Goal: Communication & Community: Answer question/provide support

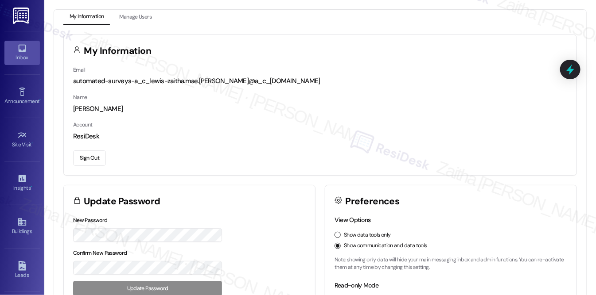
click at [29, 50] on link "Inbox" at bounding box center [21, 53] width 35 height 24
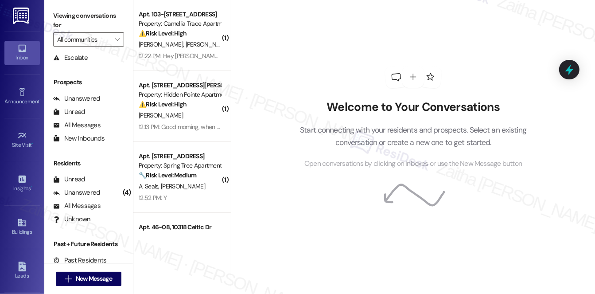
scroll to position [105, 0]
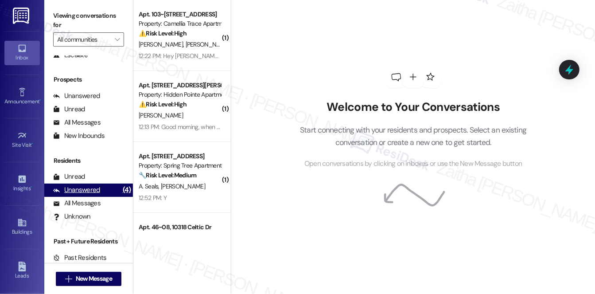
click at [87, 195] on div "Unanswered (4)" at bounding box center [88, 189] width 89 height 13
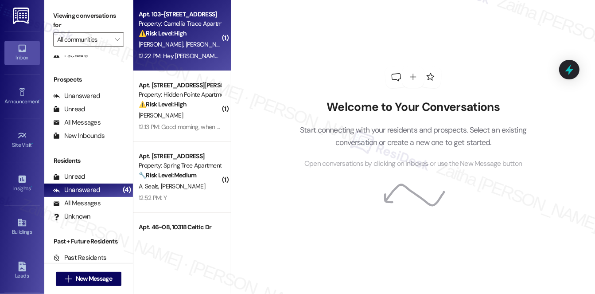
click at [197, 36] on div "⚠️ Risk Level: High The resident reports a missing fire extinguisher, which is …" at bounding box center [180, 33] width 82 height 9
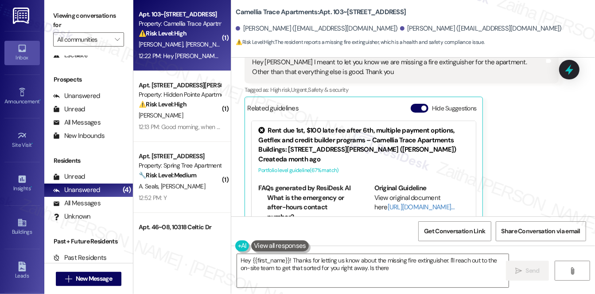
scroll to position [312, 0]
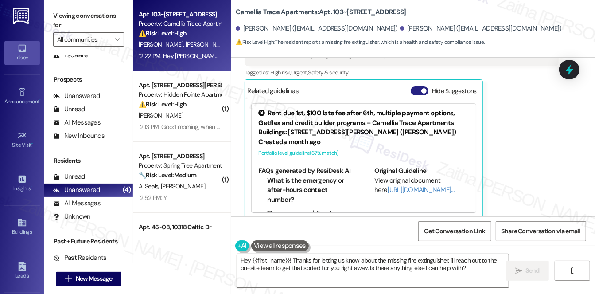
click at [415, 86] on button "Hide Suggestions" at bounding box center [420, 90] width 18 height 9
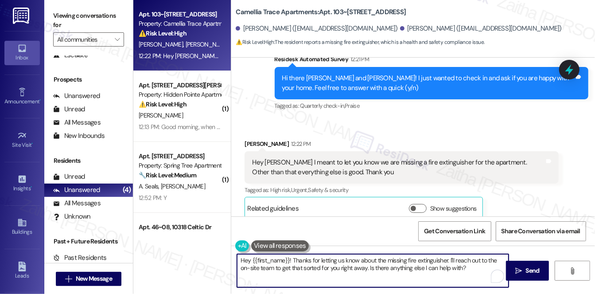
drag, startPoint x: 291, startPoint y: 259, endPoint x: 220, endPoint y: 257, distance: 71.3
click at [220, 257] on div "Apt. 103~15, [STREET_ADDRESS] Property: Camellia Trace Apartments ⚠️ Risk Level…" at bounding box center [364, 147] width 462 height 294
click at [252, 139] on div "[PERSON_NAME] 12:22 PM" at bounding box center [402, 145] width 314 height 12
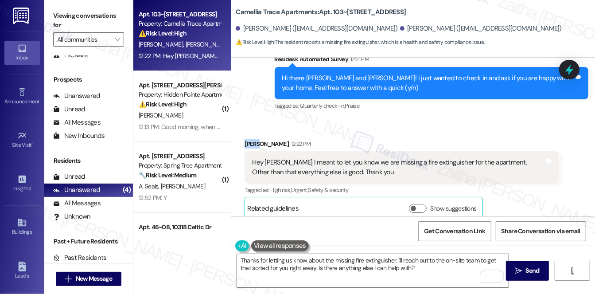
click at [252, 139] on div "[PERSON_NAME] 12:22 PM" at bounding box center [402, 145] width 314 height 12
copy div "[PERSON_NAME]"
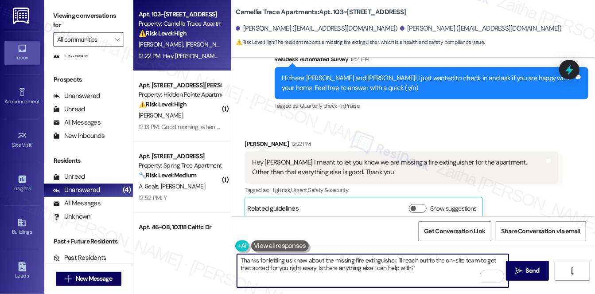
drag, startPoint x: 393, startPoint y: 259, endPoint x: 398, endPoint y: 260, distance: 5.1
click at [393, 259] on textarea "Thanks for letting us know about the missing fire extinguisher. I'll reach out …" at bounding box center [373, 270] width 272 height 33
paste textarea "[PERSON_NAME]"
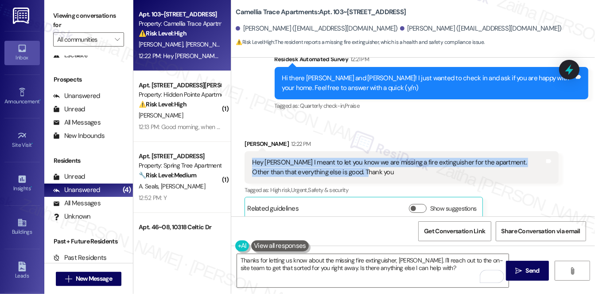
drag, startPoint x: 249, startPoint y: 146, endPoint x: 347, endPoint y: 160, distance: 98.9
click at [347, 160] on div "Hey [PERSON_NAME] I meant to let you know we are missing a fire extinguisher fo…" at bounding box center [402, 167] width 314 height 32
copy div "Hey [PERSON_NAME] I meant to let you know we are missing a fire extinguisher fo…"
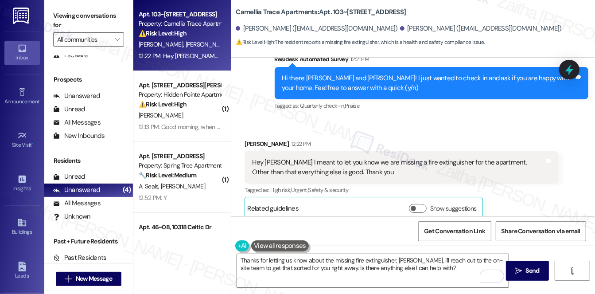
click at [338, 132] on div "Received via SMS [PERSON_NAME] 12:22 PM Hey [PERSON_NAME] I meant to let you kn…" at bounding box center [401, 179] width 327 height 94
click at [422, 204] on button "Show suggestions" at bounding box center [418, 208] width 18 height 9
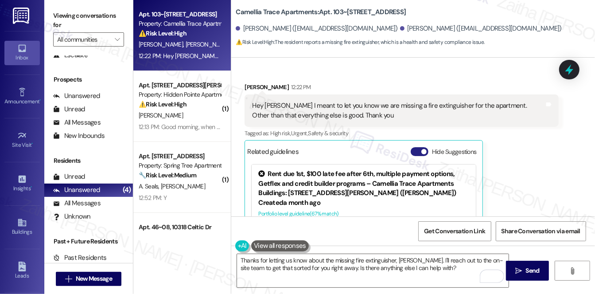
scroll to position [313, 0]
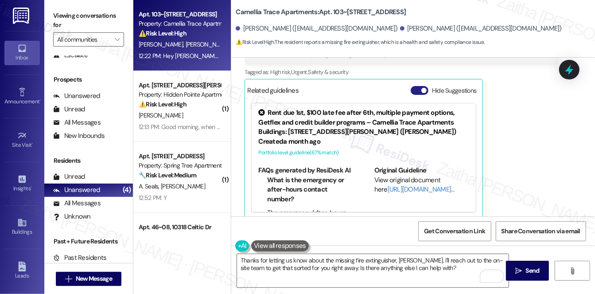
click at [418, 86] on button "Hide Suggestions" at bounding box center [420, 90] width 18 height 9
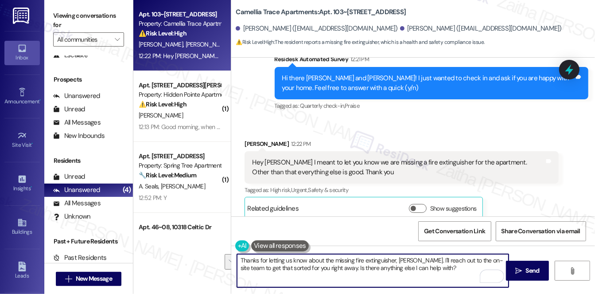
drag, startPoint x: 419, startPoint y: 257, endPoint x: 436, endPoint y: 267, distance: 19.6
click at [436, 268] on textarea "Thanks for letting us know about the missing fire extinguisher, [PERSON_NAME]. …" at bounding box center [373, 270] width 272 height 33
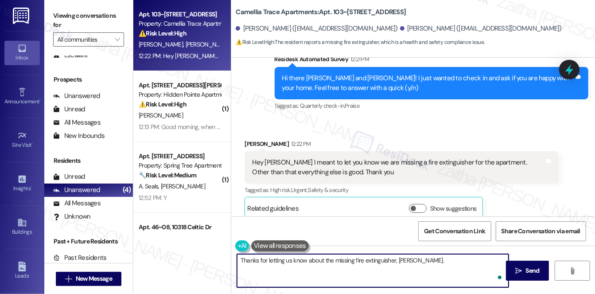
paste textarea "Could you confirm which area of the apartment is missing the fire extinguisher …"
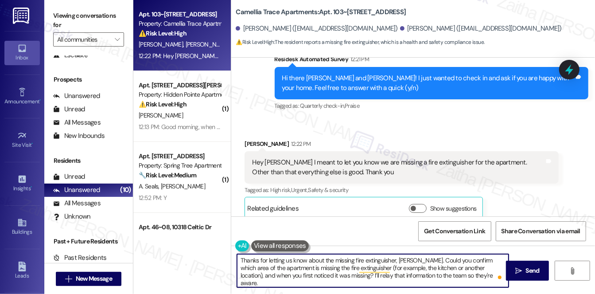
type textarea "Thanks for letting us know about the missing fire extinguisher, [PERSON_NAME]. …"
click at [281, 246] on button at bounding box center [280, 245] width 58 height 11
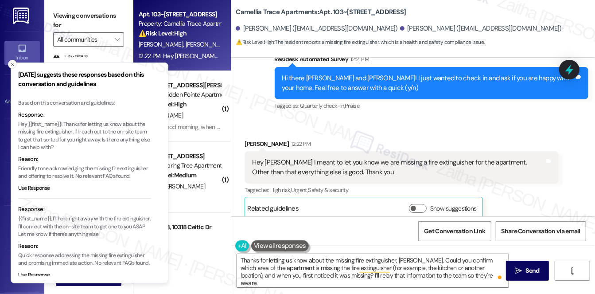
click at [14, 65] on icon "Close toast" at bounding box center [12, 64] width 5 height 5
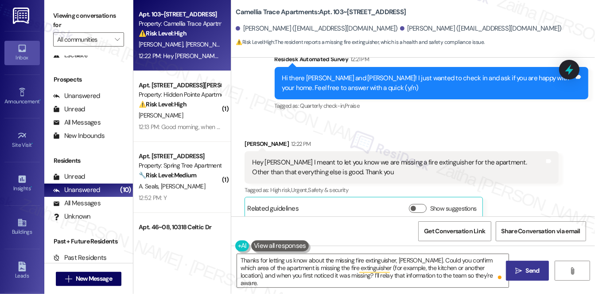
click at [531, 273] on span "Send" at bounding box center [532, 270] width 14 height 9
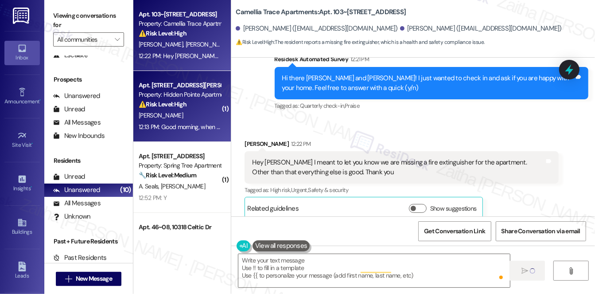
type textarea "Fetching suggested responses. Please feel free to read through the conversation…"
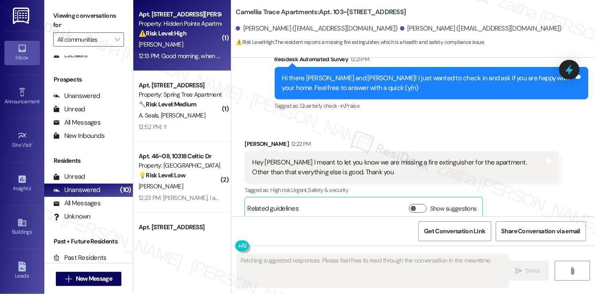
click at [192, 43] on div "[PERSON_NAME]" at bounding box center [180, 44] width 84 height 11
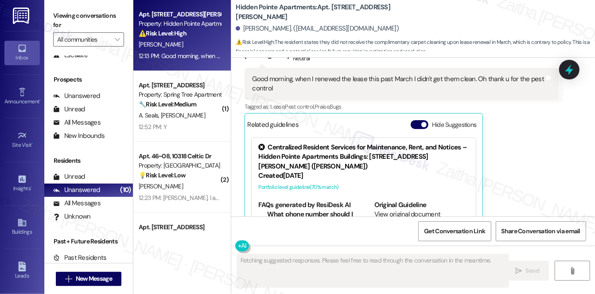
scroll to position [1375, 0]
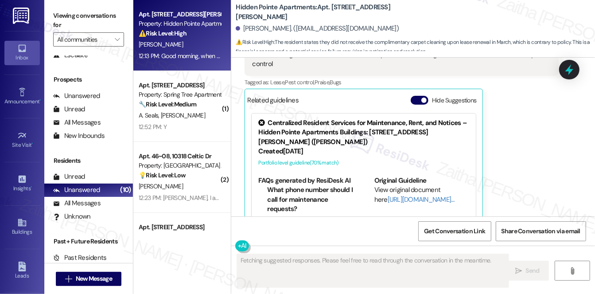
click at [409, 91] on div "Related guidelines Hide Suggestions" at bounding box center [363, 99] width 233 height 17
click at [413, 96] on button "Hide Suggestions" at bounding box center [420, 100] width 18 height 9
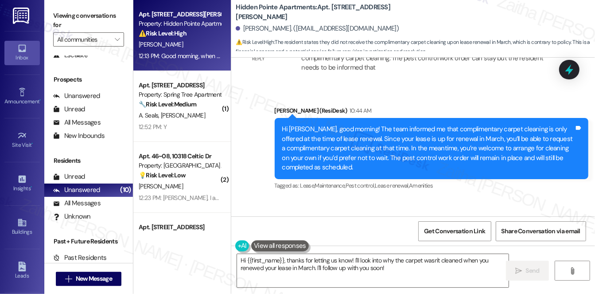
scroll to position [1178, 0]
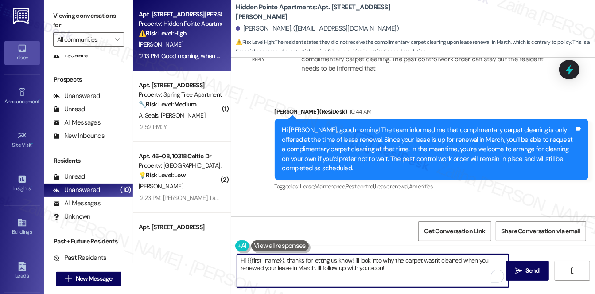
drag, startPoint x: 287, startPoint y: 260, endPoint x: 235, endPoint y: 256, distance: 52.5
click at [235, 256] on div "Hi {{first_name}}, thanks for letting us know! I'll look into why the carpet wa…" at bounding box center [368, 270] width 272 height 34
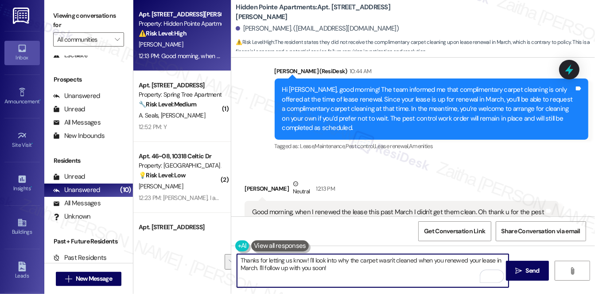
drag, startPoint x: 314, startPoint y: 260, endPoint x: 337, endPoint y: 266, distance: 23.9
click at [337, 266] on textarea "Thanks for letting us know! I'll look into why the carpet wasn't cleaned when y…" at bounding box center [373, 270] width 272 height 33
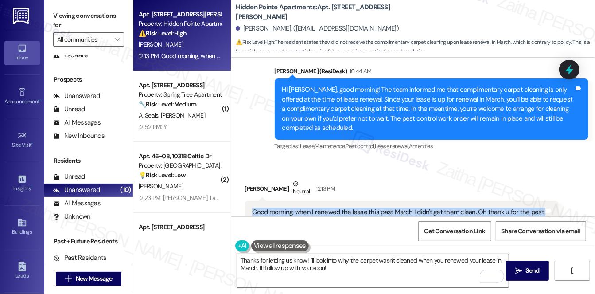
drag, startPoint x: 249, startPoint y: 189, endPoint x: 288, endPoint y: 208, distance: 43.4
click at [288, 208] on div "Good morning, when I renewed the lease this past March I didn't get them clean.…" at bounding box center [402, 217] width 314 height 32
copy div "Good morning, when I renewed the lease this past March I didn't get them clean.…"
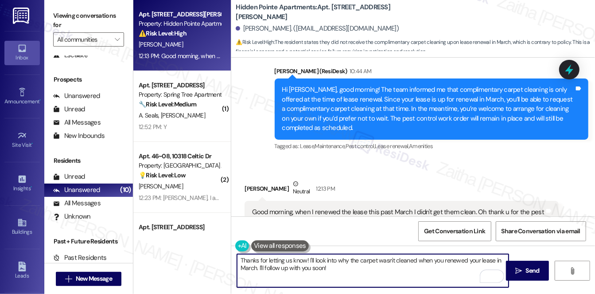
drag, startPoint x: 325, startPoint y: 259, endPoint x: 355, endPoint y: 278, distance: 35.9
click at [355, 278] on textarea "Thanks for letting us know! I'll look into why the carpet wasn't cleaned when y…" at bounding box center [373, 270] width 272 height 33
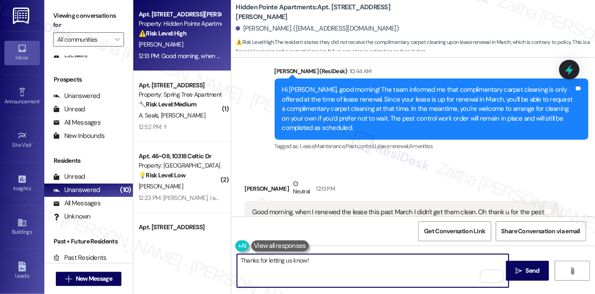
paste textarea "I’ll relay this to the team so they can review and follow up with you. We appre…"
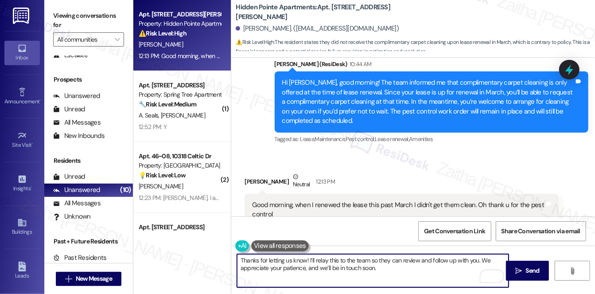
scroll to position [1258, 0]
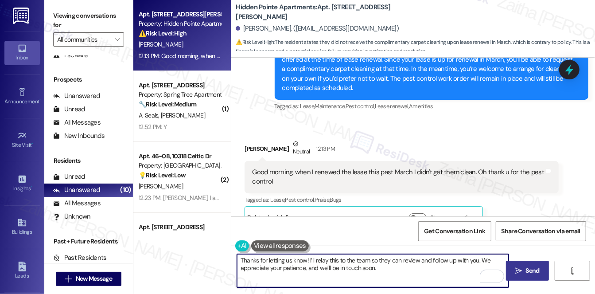
type textarea "Thanks for letting us know! I’ll relay this to the team so they can review and …"
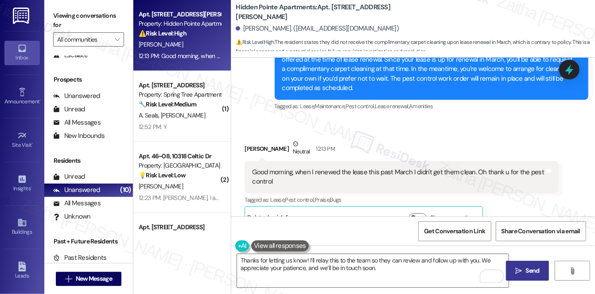
drag, startPoint x: 525, startPoint y: 273, endPoint x: 520, endPoint y: 268, distance: 6.9
click at [525, 273] on span "Send" at bounding box center [532, 270] width 14 height 9
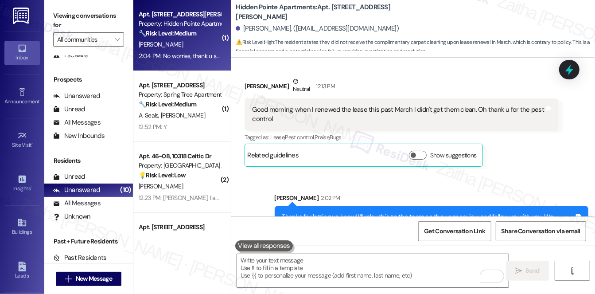
scroll to position [1311, 0]
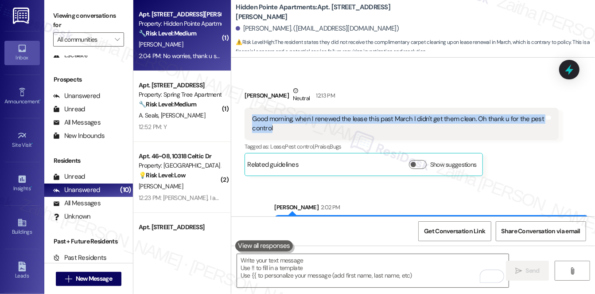
drag, startPoint x: 251, startPoint y: 98, endPoint x: 296, endPoint y: 109, distance: 46.8
click at [296, 114] on div "Good morning, when I renewed the lease this past March I didn't get them clean.…" at bounding box center [398, 123] width 294 height 19
copy div "Good morning, when I renewed the lease this past March I didn't get them clean.…"
